Goal: Task Accomplishment & Management: Manage account settings

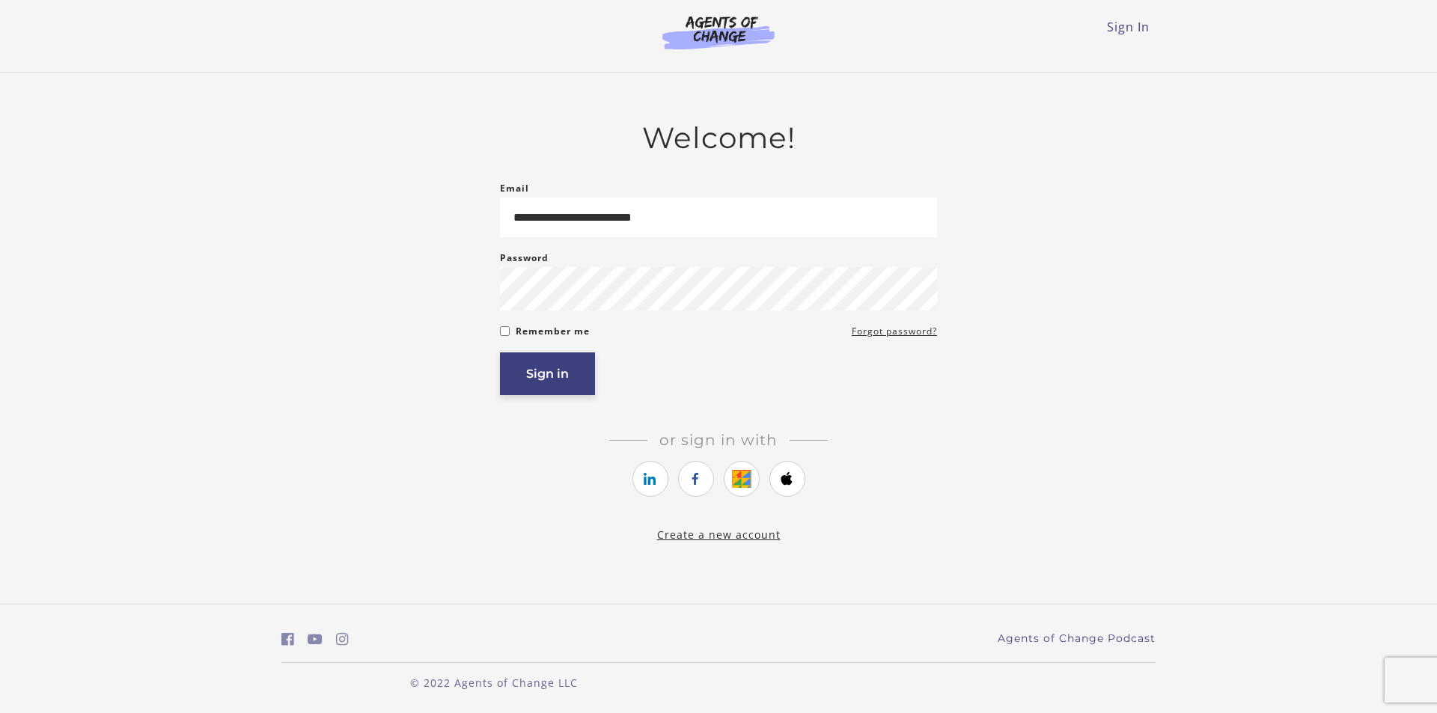
click at [571, 382] on button "Sign in" at bounding box center [547, 374] width 95 height 43
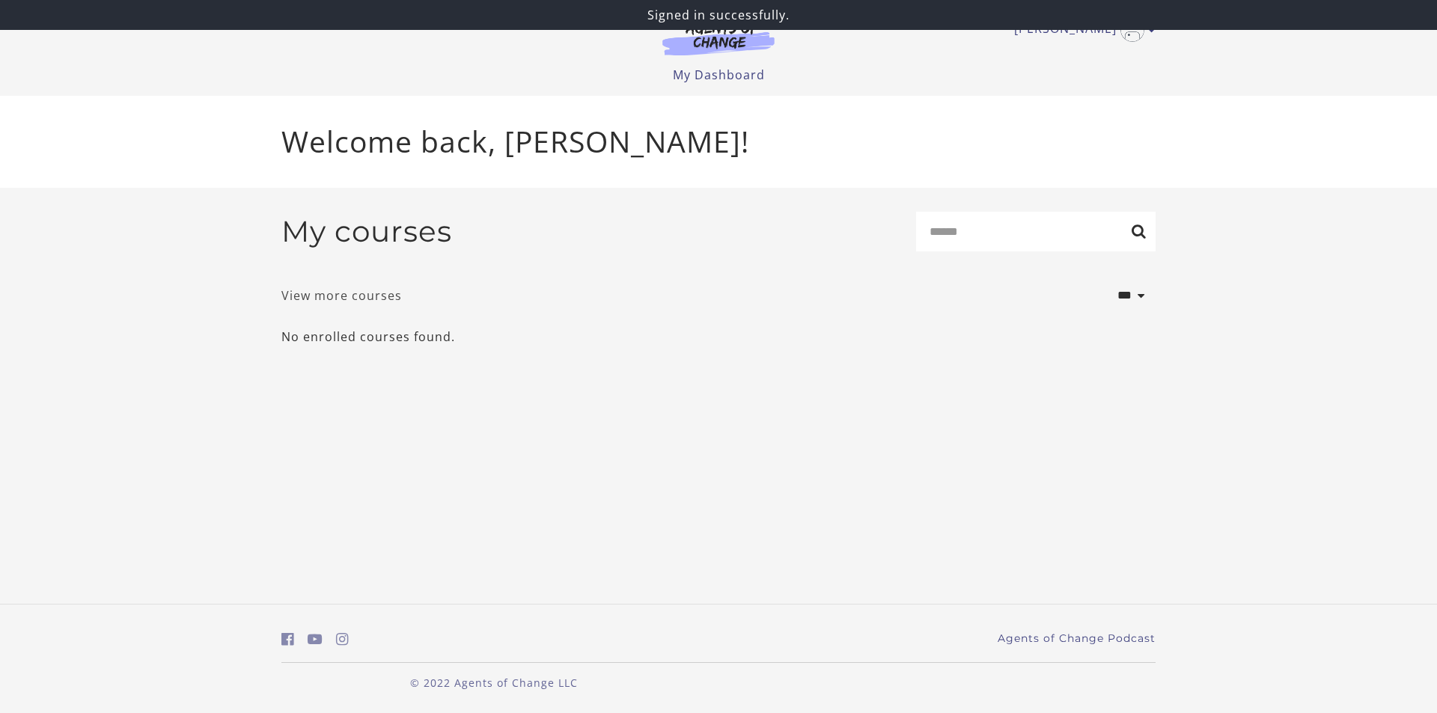
click at [360, 299] on link "View more courses" at bounding box center [341, 296] width 121 height 18
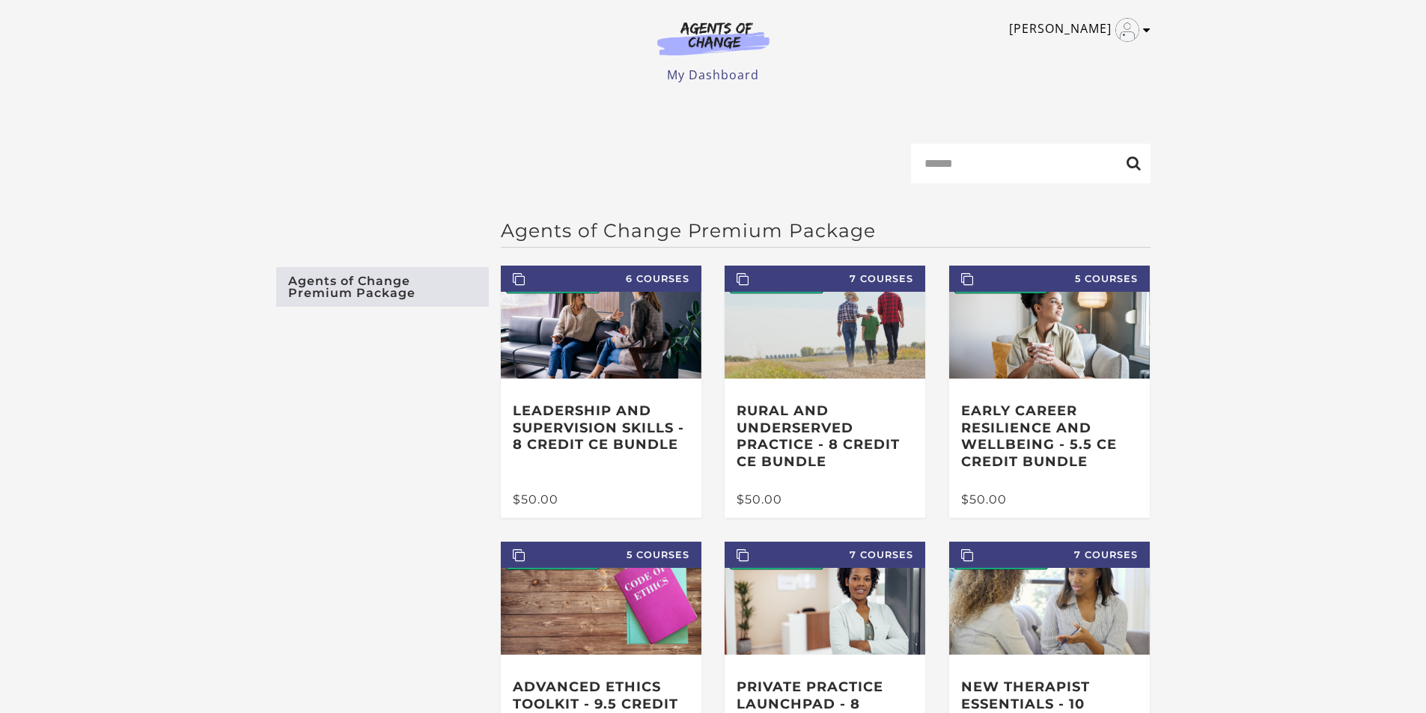
click at [1119, 35] on img "Toggle menu" at bounding box center [1127, 30] width 24 height 24
click at [1089, 34] on link "[PERSON_NAME]" at bounding box center [1076, 30] width 134 height 24
click at [1059, 40] on link "[PERSON_NAME]" at bounding box center [1076, 30] width 134 height 24
drag, startPoint x: 1082, startPoint y: 46, endPoint x: 1071, endPoint y: 46, distance: 10.5
click at [1082, 46] on link "My Account" at bounding box center [1088, 54] width 132 height 25
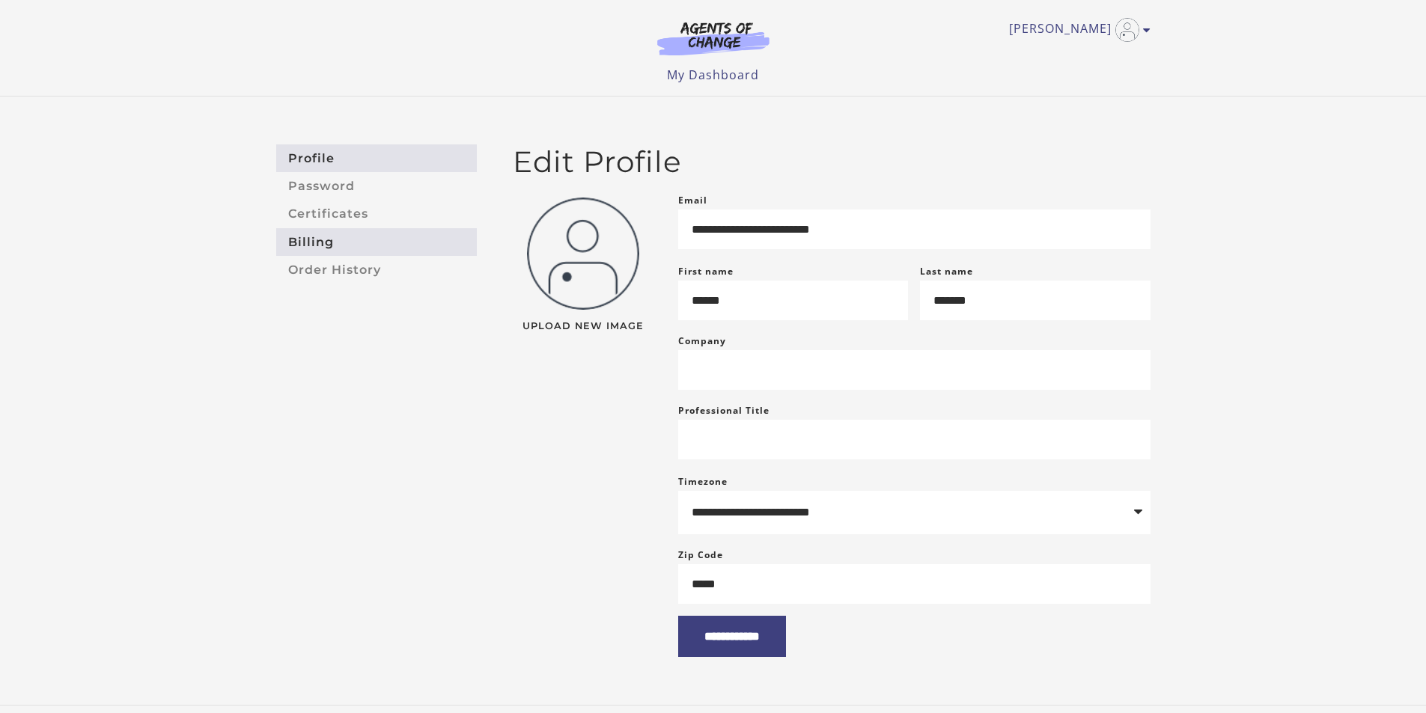
click at [305, 241] on link "Billing" at bounding box center [376, 242] width 201 height 28
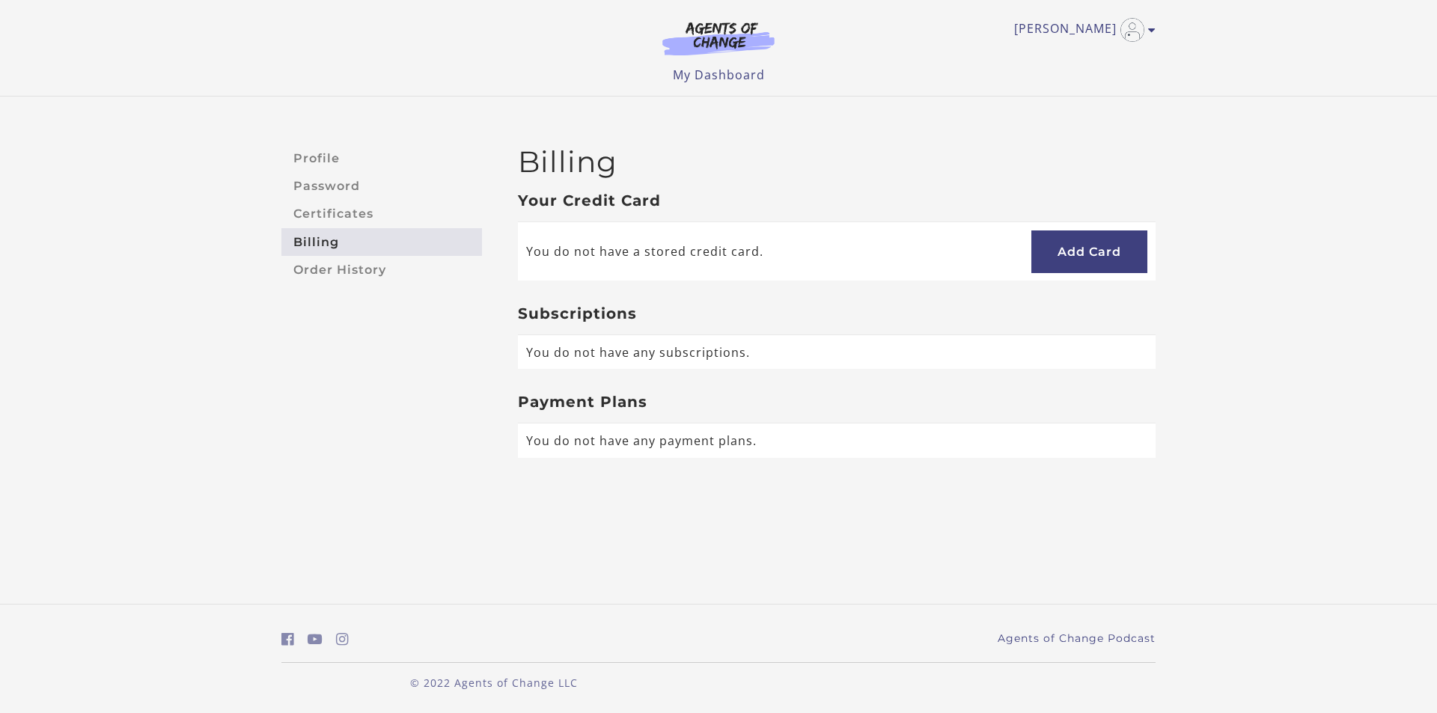
click at [341, 252] on link "Billing" at bounding box center [381, 242] width 201 height 28
click at [329, 210] on link "Certificates" at bounding box center [381, 215] width 201 height 28
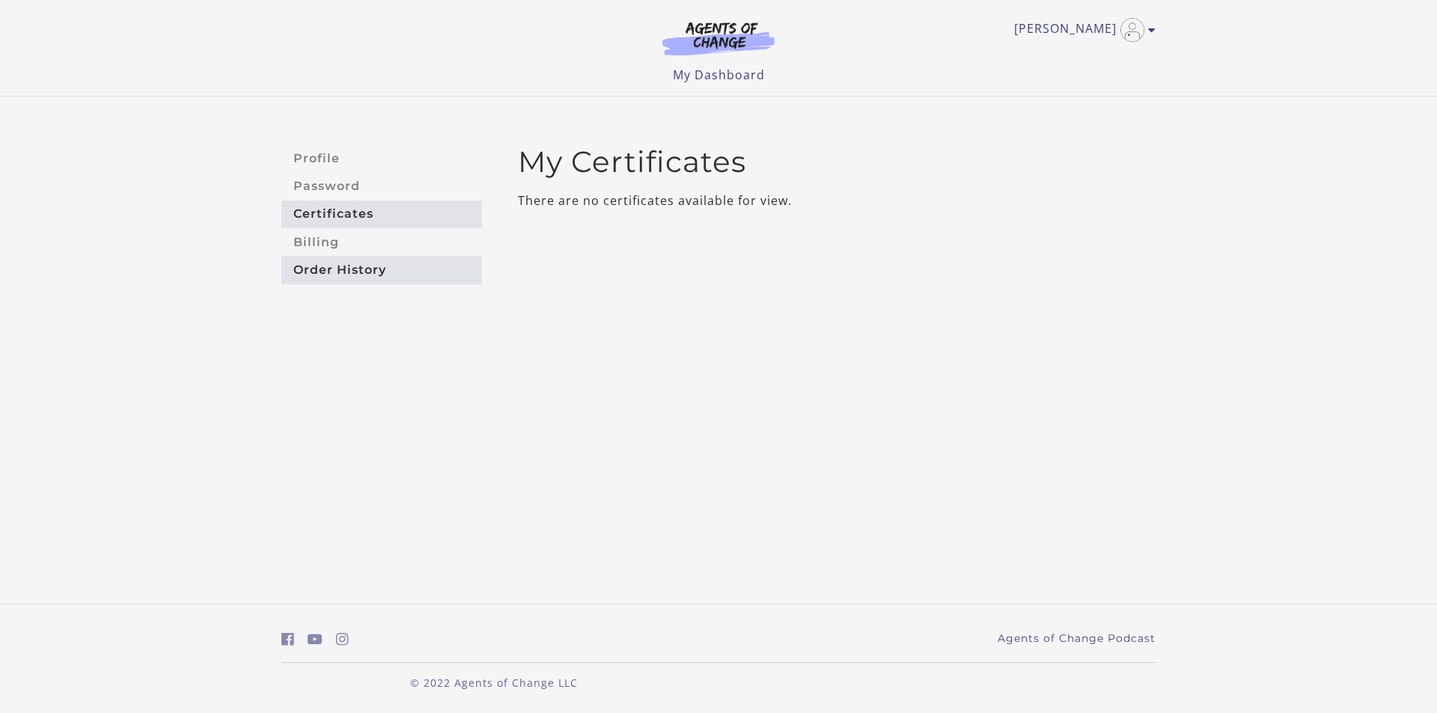
click at [361, 273] on link "Order History" at bounding box center [381, 270] width 201 height 28
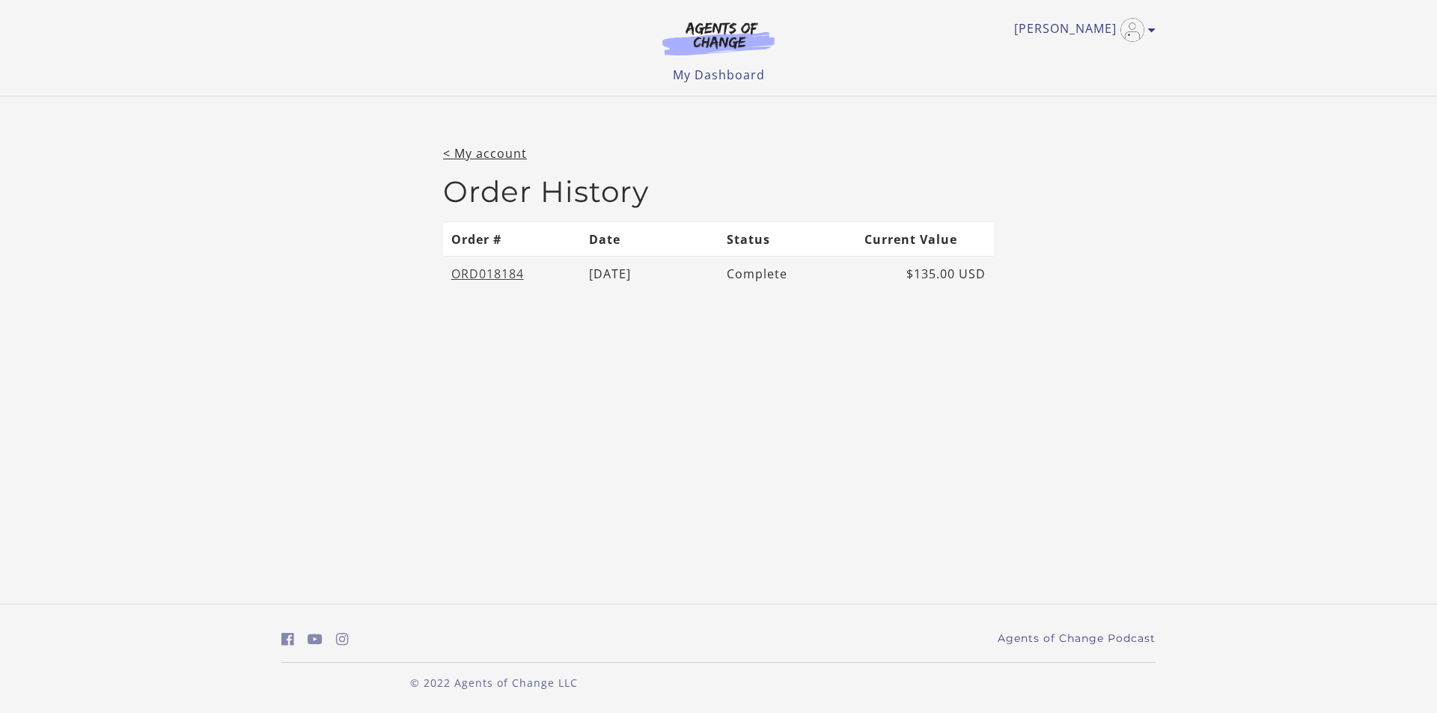
click at [496, 275] on link "ORD018184" at bounding box center [487, 274] width 73 height 16
